Goal: Check status: Check status

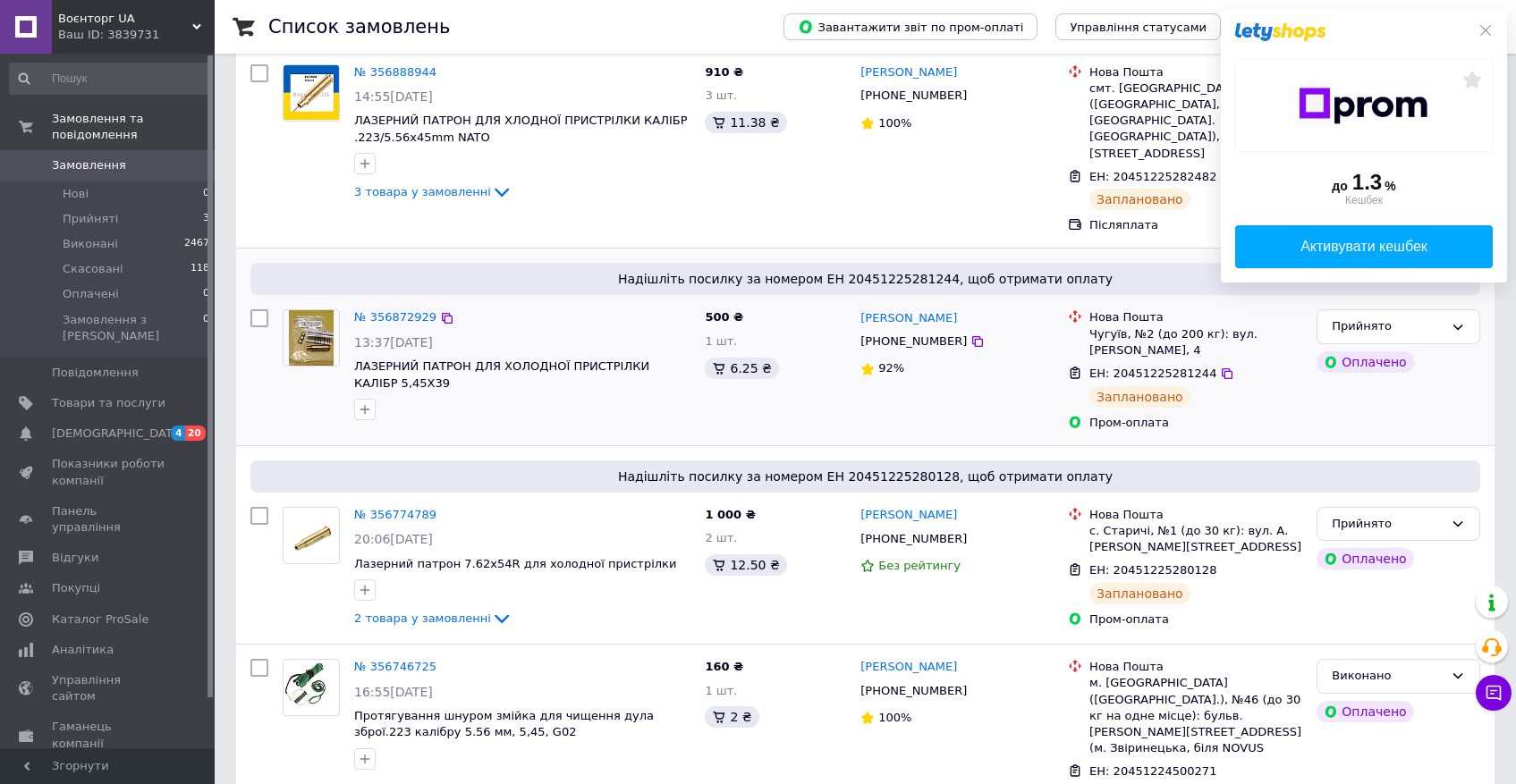
scroll to position [148, 0]
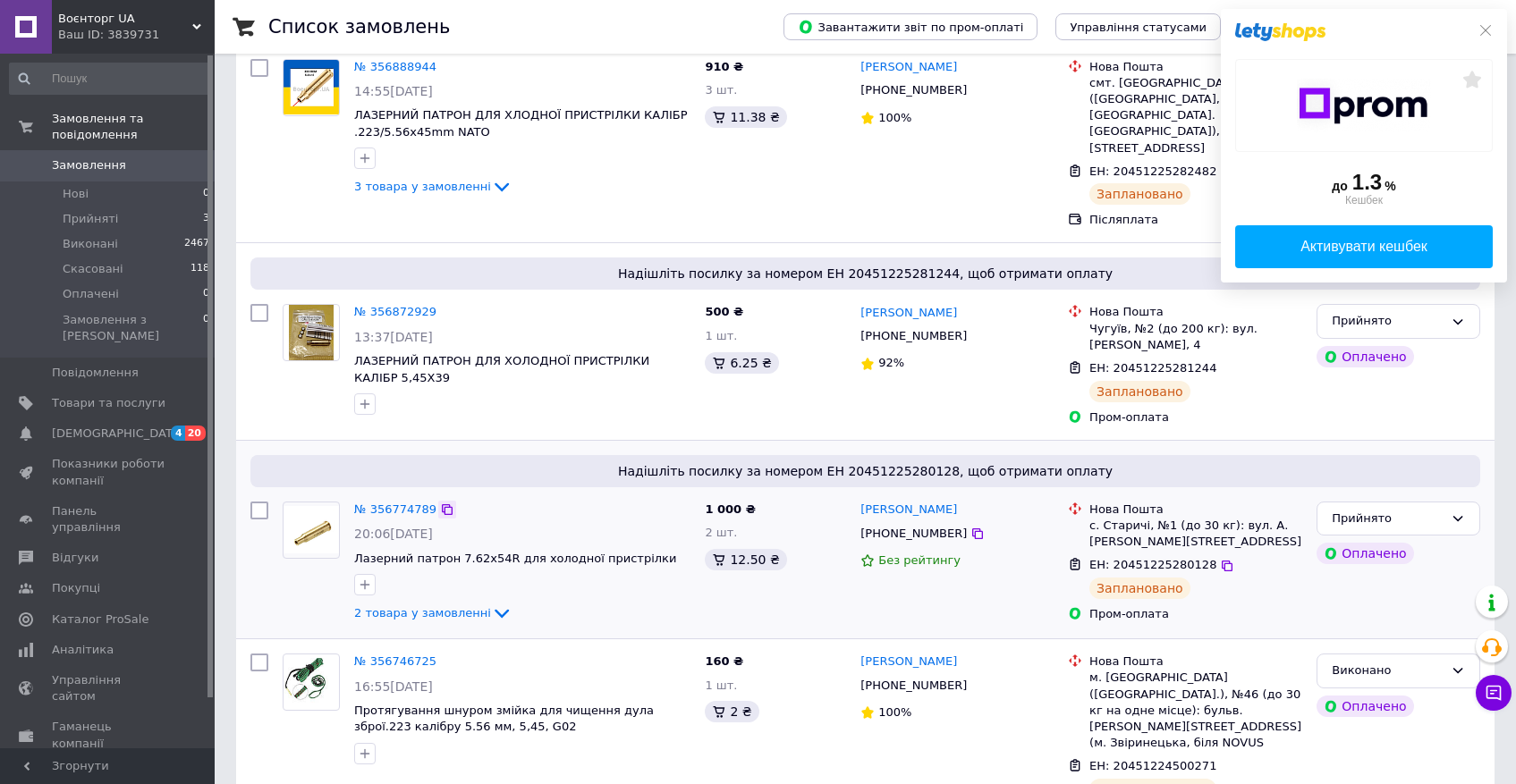
click at [448, 501] on div at bounding box center [446, 509] width 18 height 18
click at [444, 502] on icon at bounding box center [446, 509] width 14 height 14
click at [455, 552] on span "Лазерний патрон 7.62x54R для холодної пристрілки" at bounding box center [514, 558] width 322 height 13
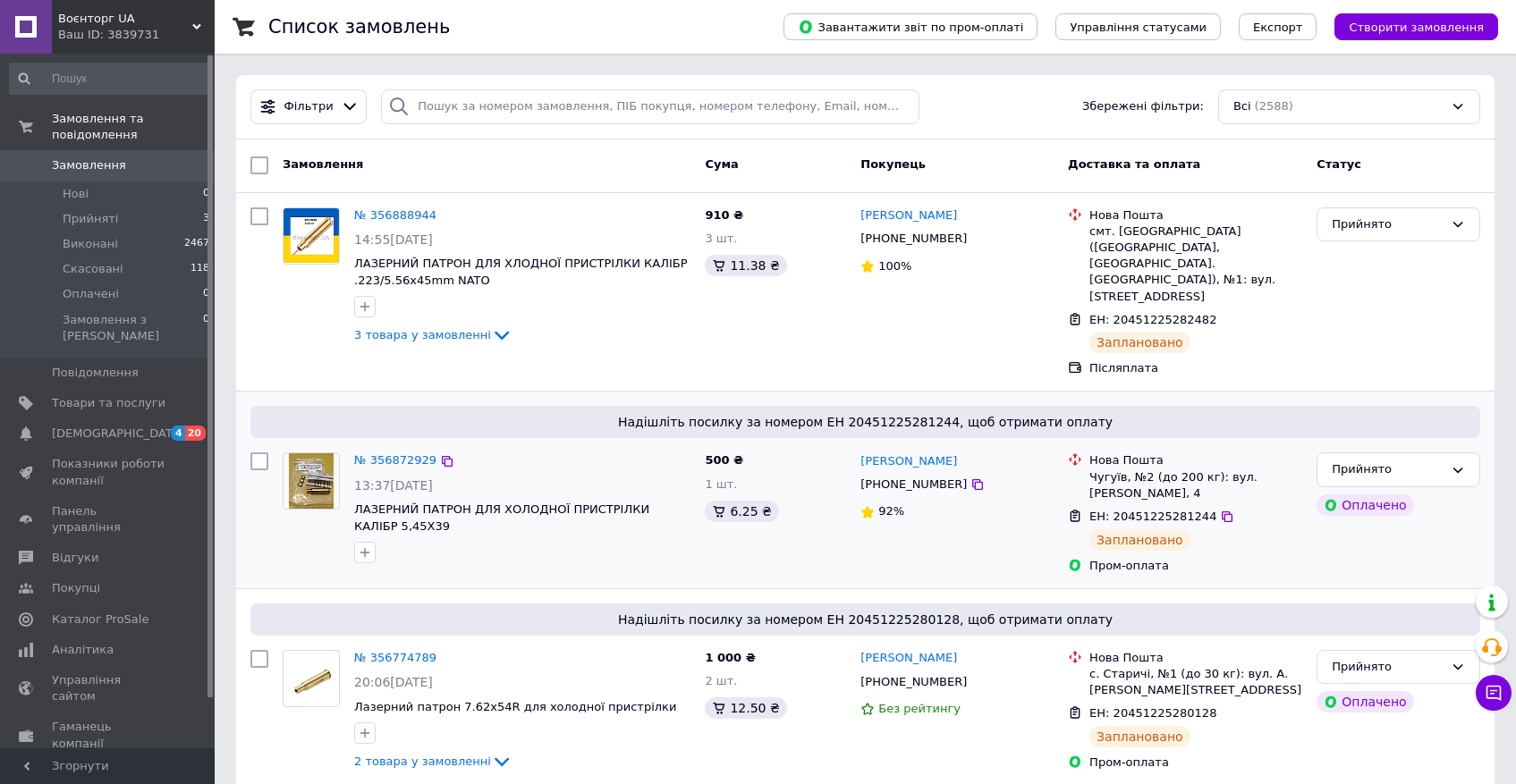
scroll to position [148, 0]
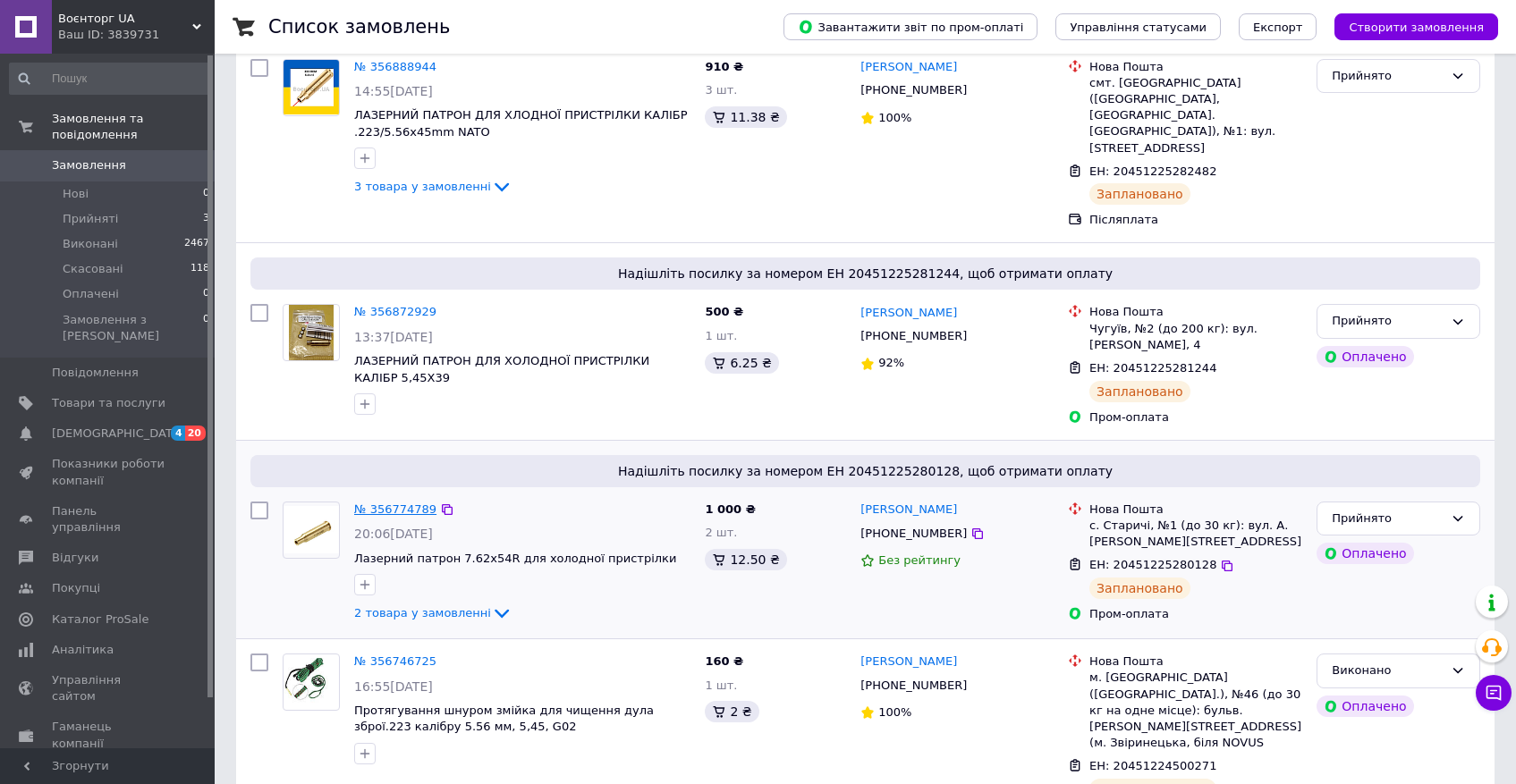
click at [413, 502] on link "№ 356774789" at bounding box center [395, 509] width 82 height 13
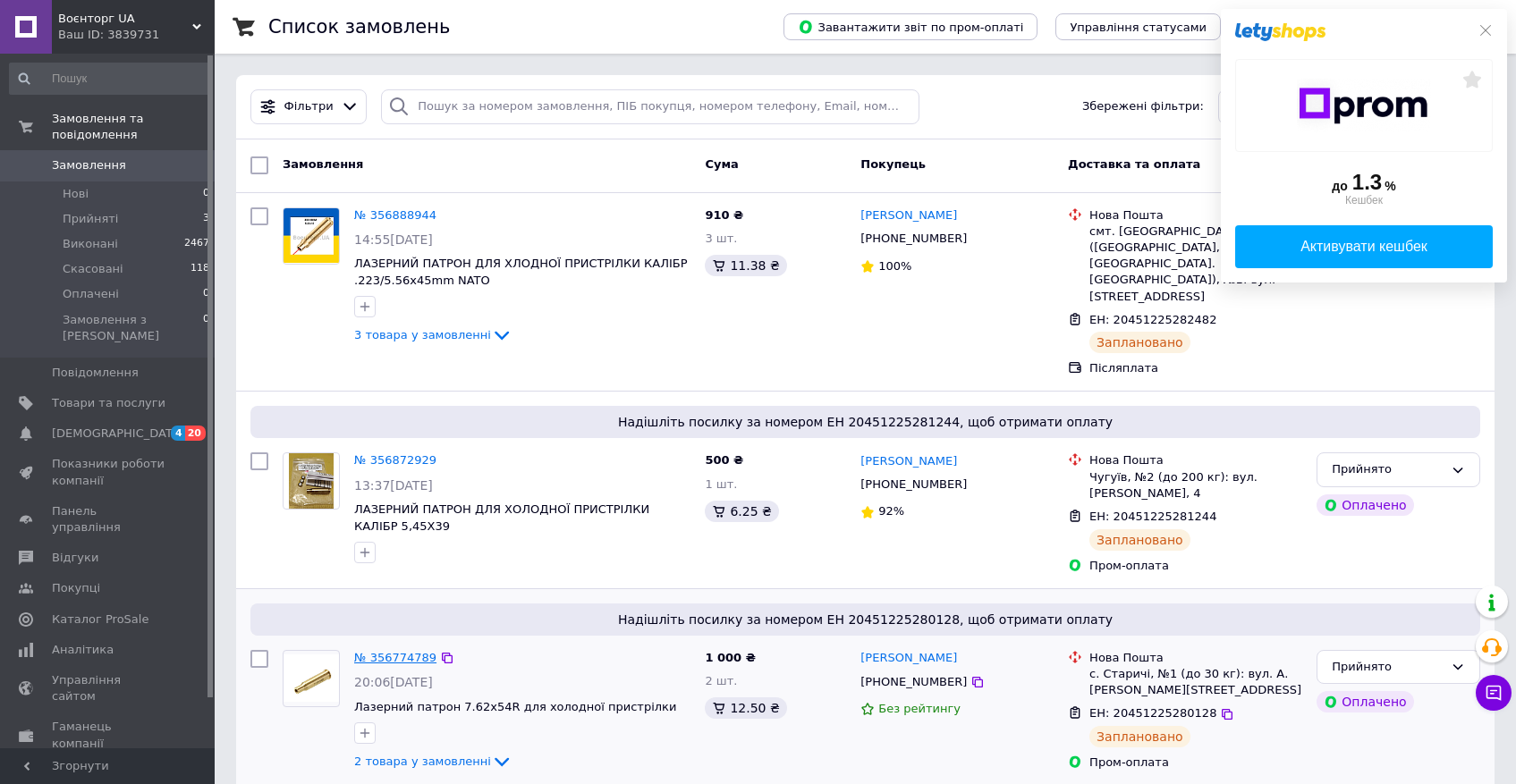
click at [402, 651] on link "№ 356774789" at bounding box center [395, 657] width 82 height 13
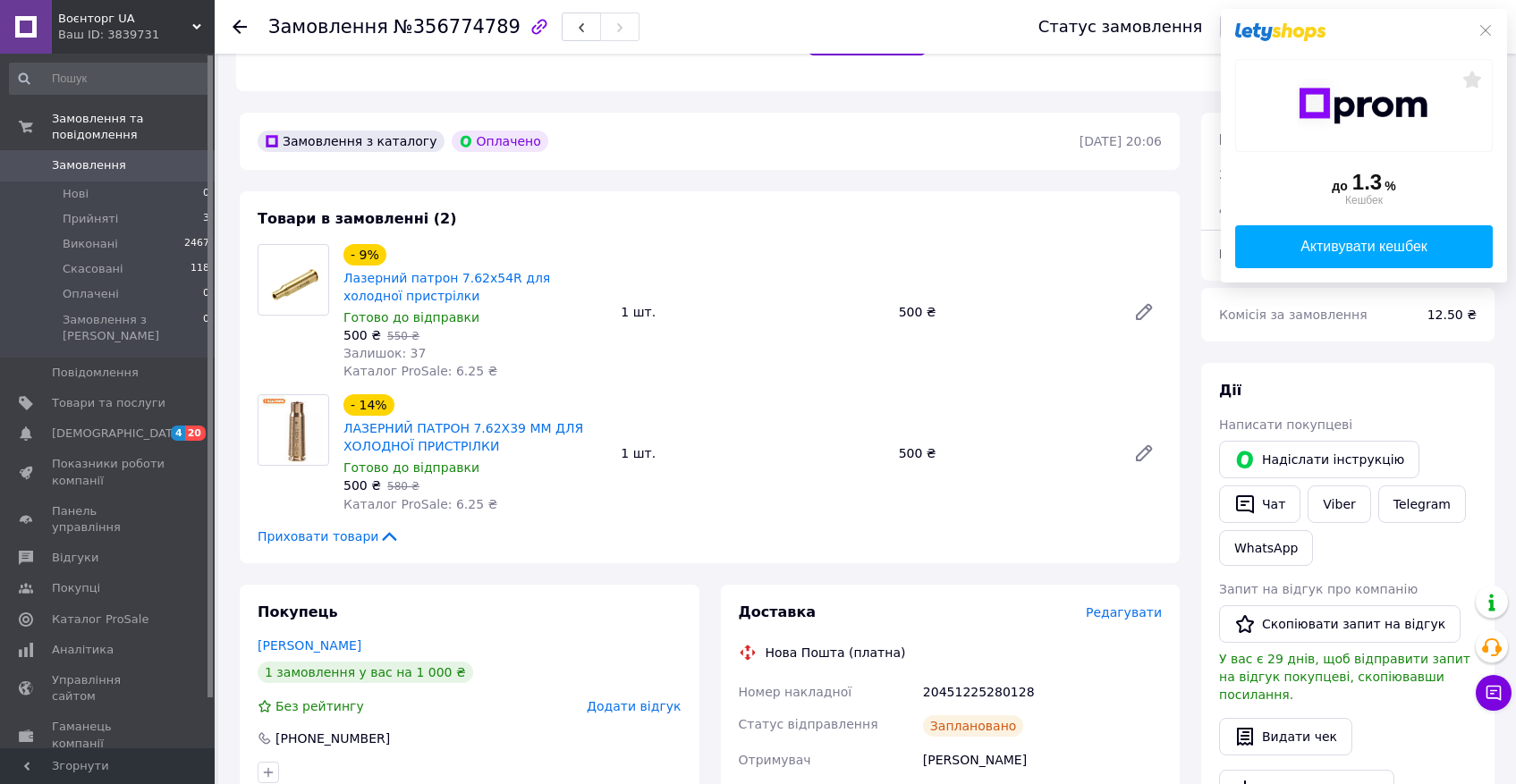
scroll to position [465, 0]
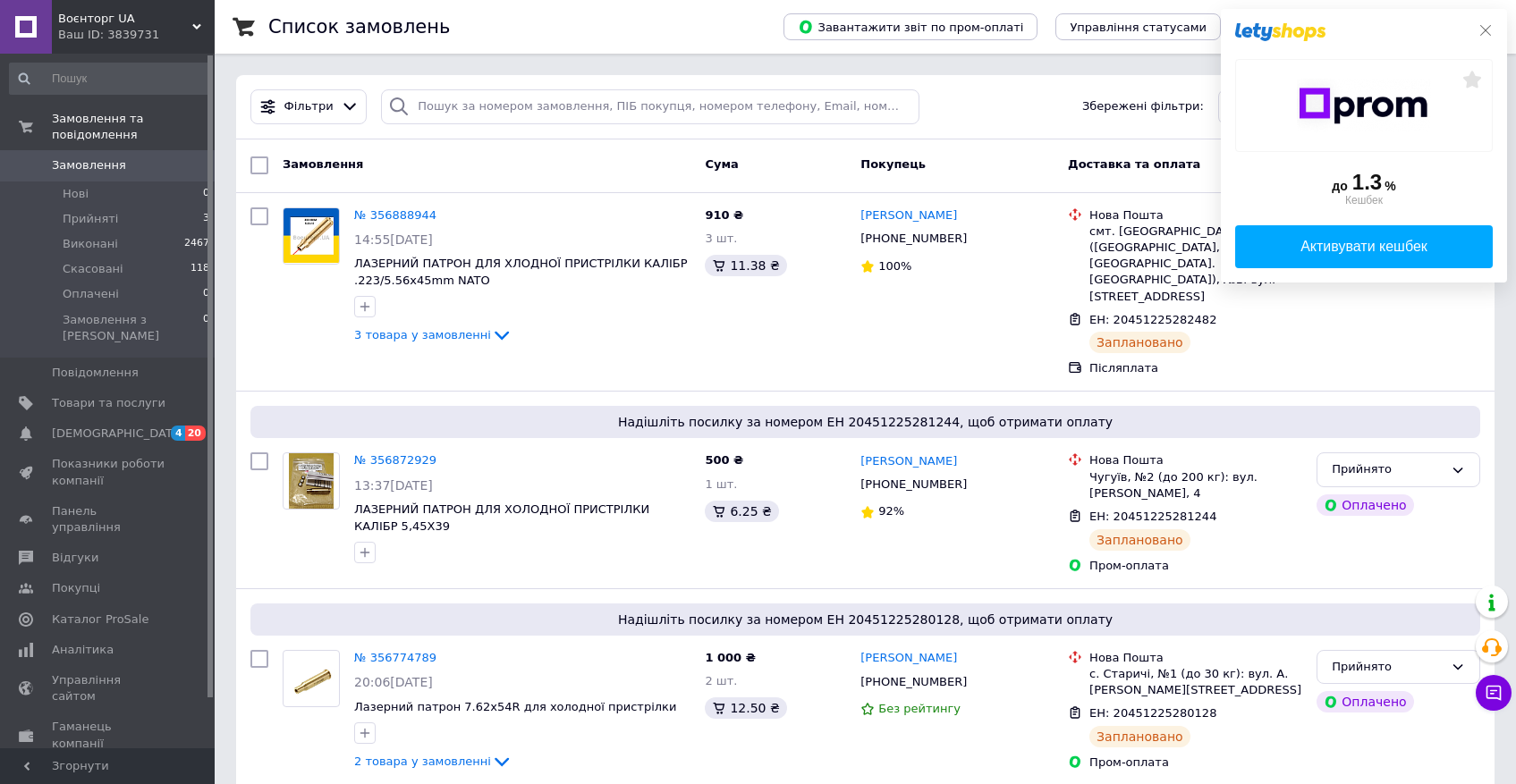
click at [1485, 25] on icon at bounding box center [1484, 30] width 14 height 14
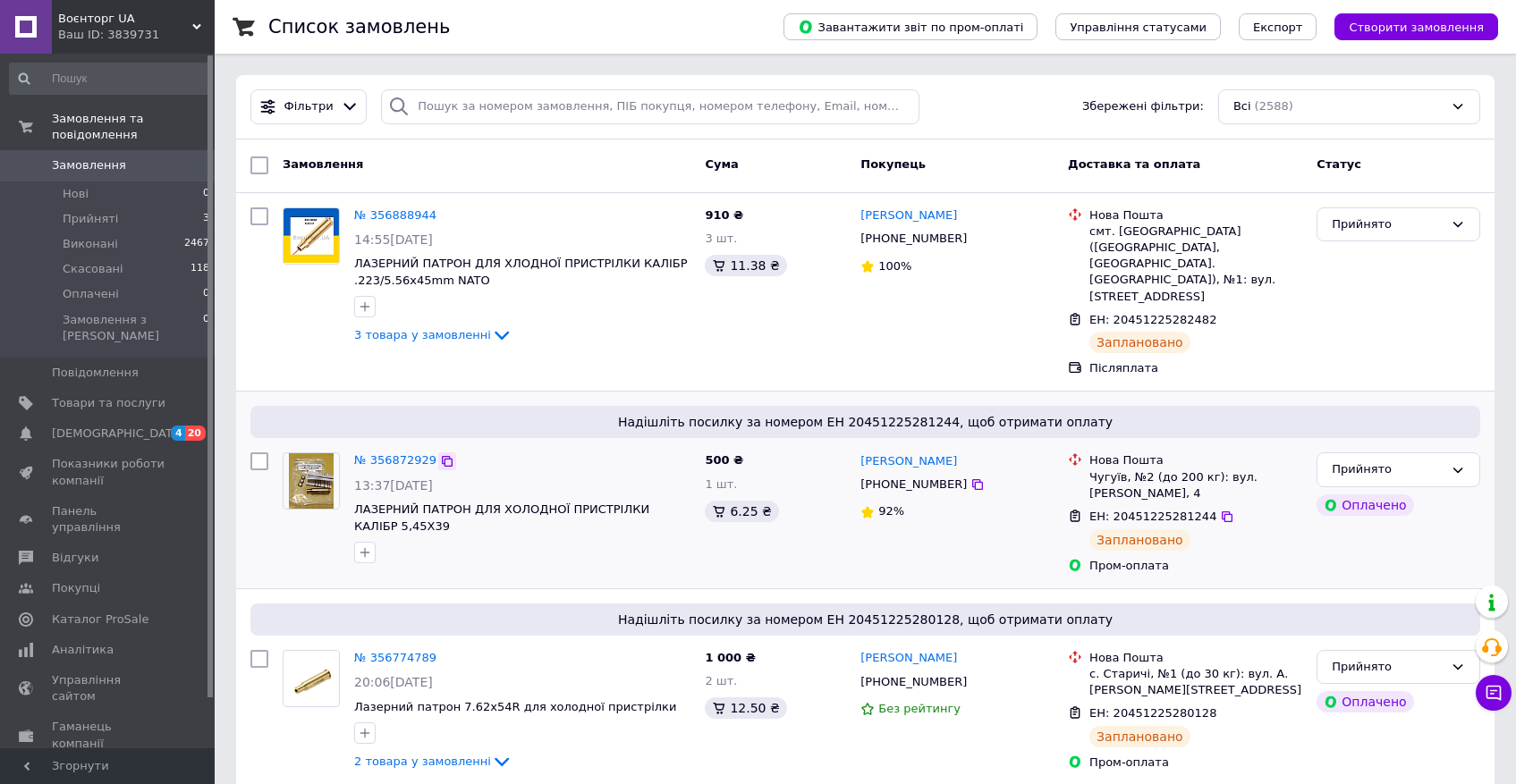
click at [447, 455] on icon at bounding box center [446, 461] width 14 height 14
drag, startPoint x: 1221, startPoint y: 308, endPoint x: 657, endPoint y: 1, distance: 642.1
click at [1221, 313] on icon at bounding box center [1227, 319] width 14 height 14
click at [384, 216] on link "№ 356888944" at bounding box center [395, 215] width 82 height 13
click at [451, 214] on icon at bounding box center [446, 215] width 14 height 14
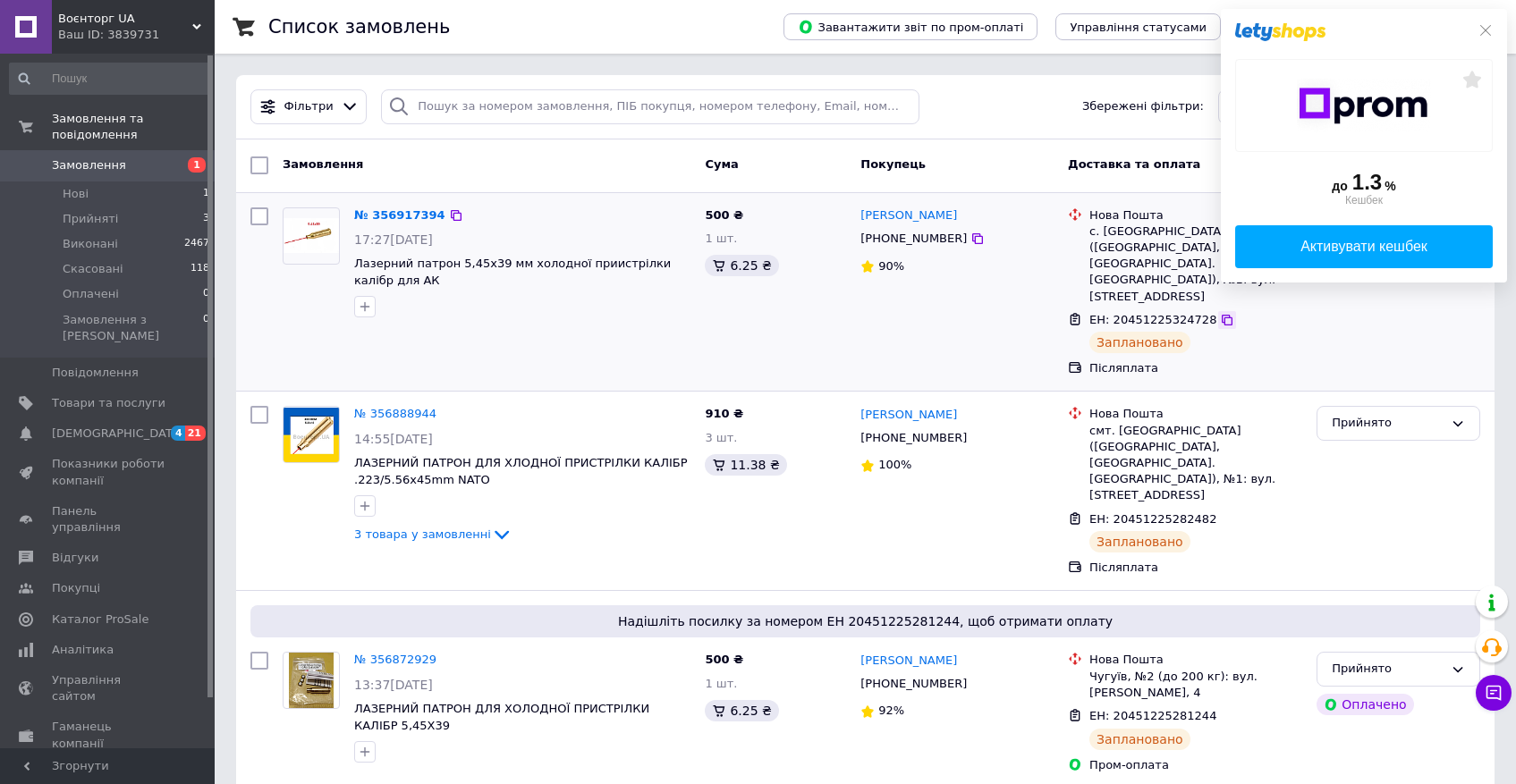
click at [1222, 313] on icon at bounding box center [1227, 319] width 14 height 14
click at [454, 217] on icon at bounding box center [456, 215] width 10 height 10
